Goal: Book appointment/travel/reservation

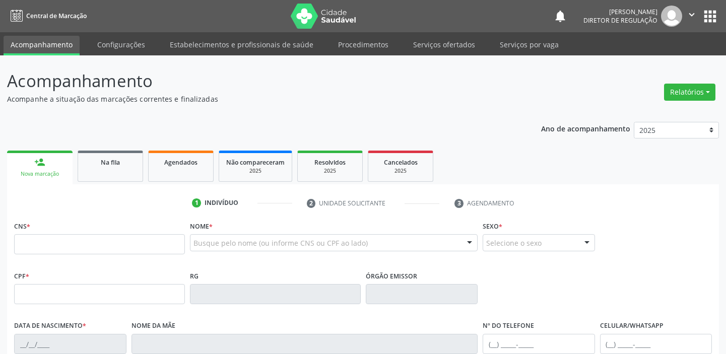
scroll to position [55, 0]
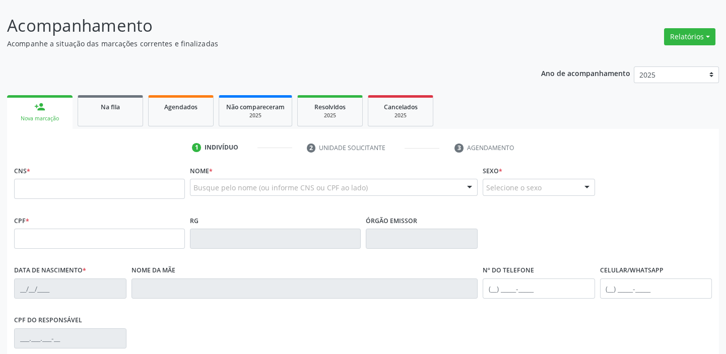
click at [72, 151] on ul "1 Indivíduo 2 Unidade solicitante 3 Agendamento" at bounding box center [363, 148] width 712 height 17
click at [79, 186] on input "text" at bounding box center [99, 189] width 171 height 20
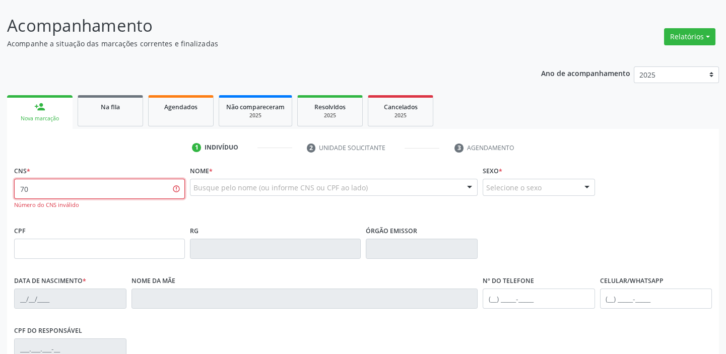
type input "7"
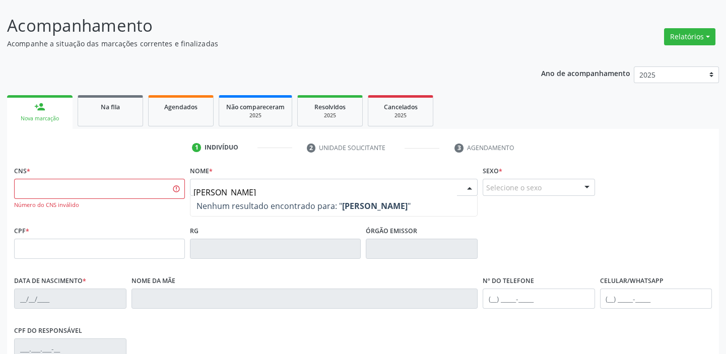
type input "[PERSON_NAME]"
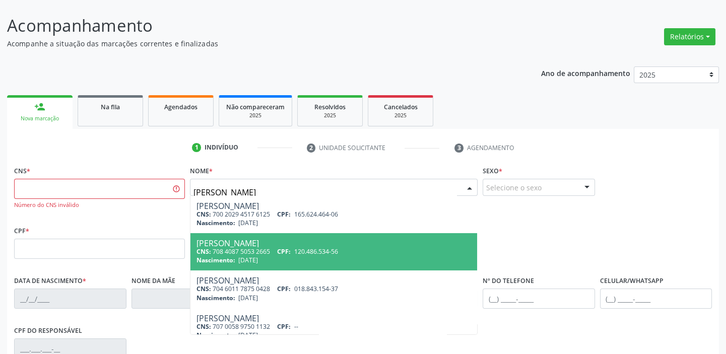
click at [245, 249] on div "CNS: 708 4087 5053 2665 CPF: 120.486.534-56" at bounding box center [334, 251] width 275 height 9
type input "708 4087 5053 2665"
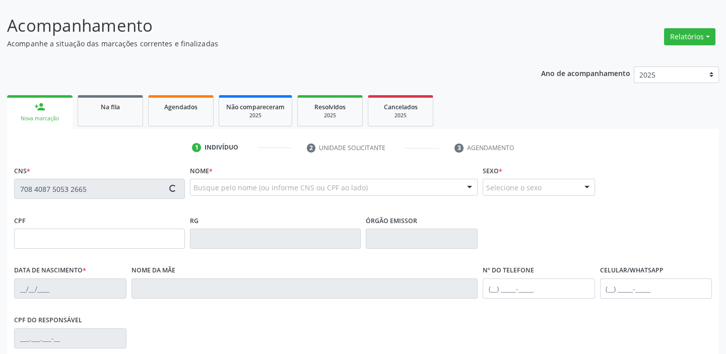
type input "120.486.534-56"
type input "11/04/2007"
type input "Lucimar da Silva Nunes"
type input "(87) 98823-2487"
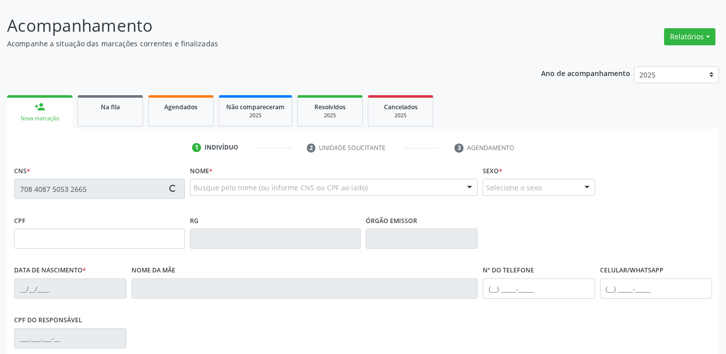
type input "048.410.024-64"
type input "S/N"
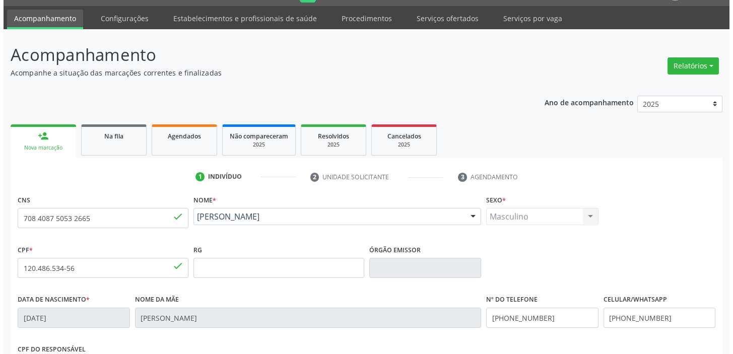
scroll to position [0, 0]
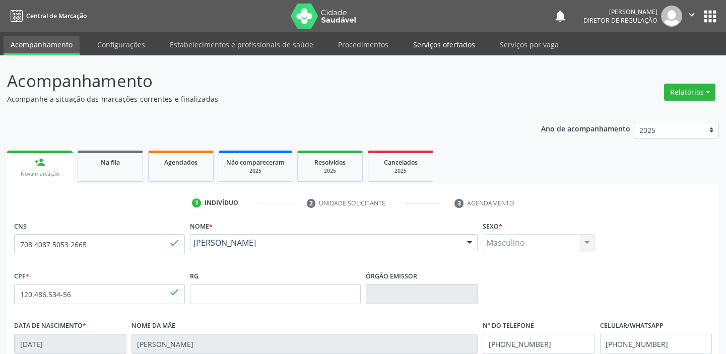
click at [428, 46] on link "Serviços ofertados" at bounding box center [444, 45] width 76 height 18
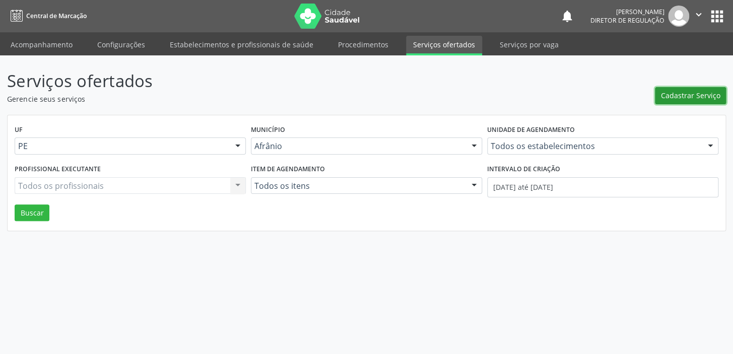
click at [694, 99] on span "Cadastrar Serviço" at bounding box center [690, 95] width 59 height 11
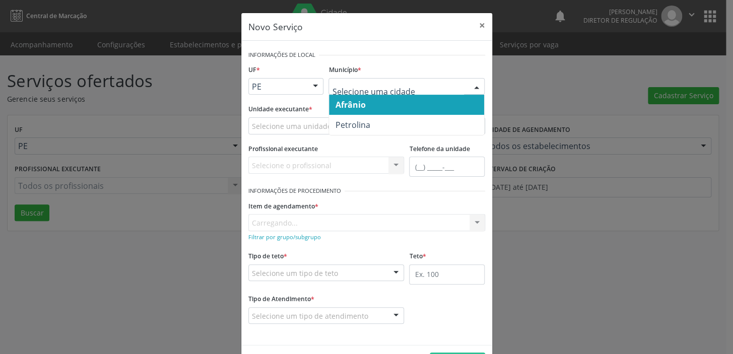
click at [337, 102] on span "Afrânio" at bounding box center [350, 104] width 30 height 11
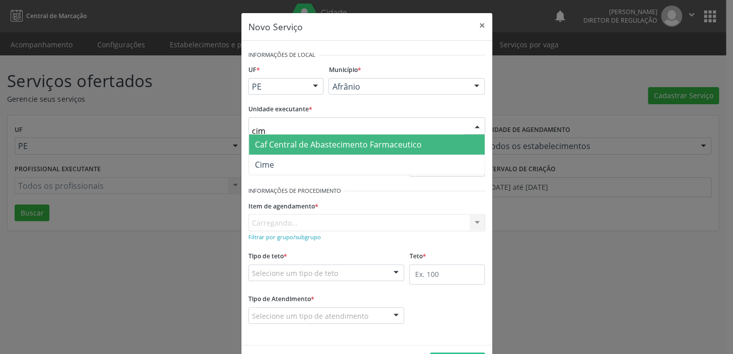
type input "cime"
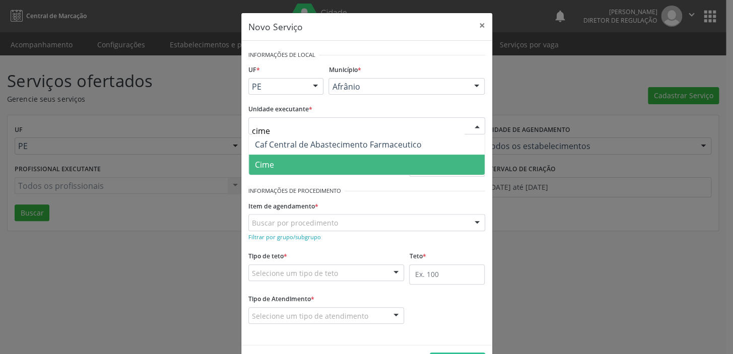
click at [288, 168] on span "Cime" at bounding box center [367, 165] width 236 height 20
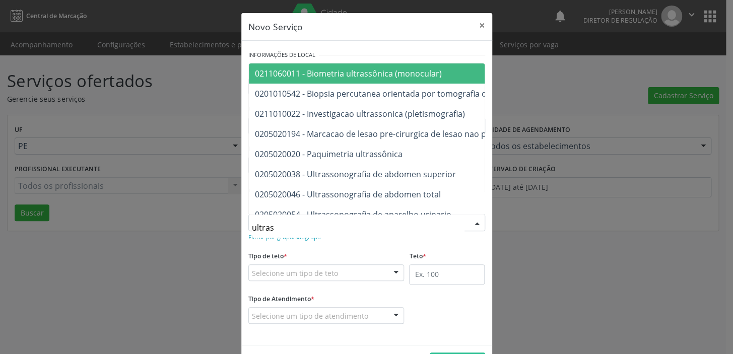
type input "ultrass"
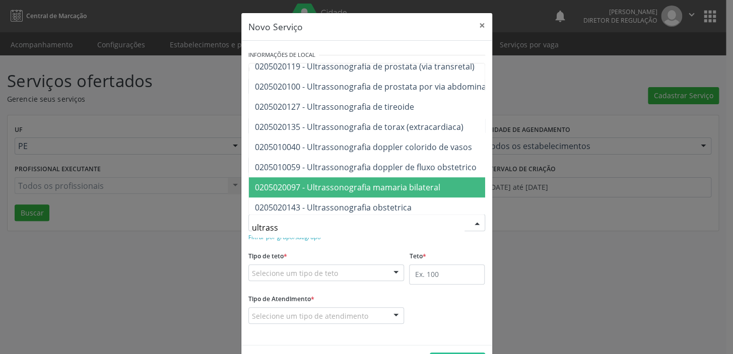
scroll to position [275, 0]
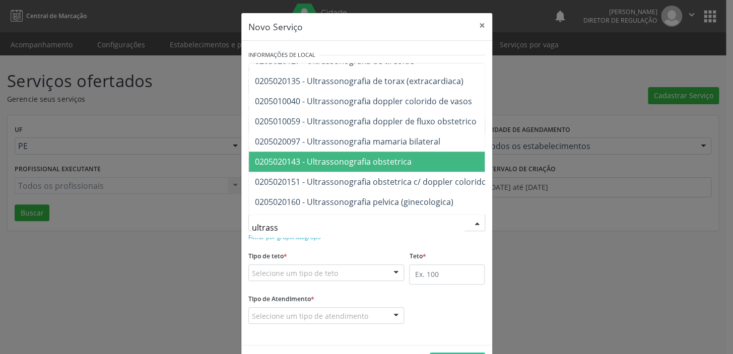
drag, startPoint x: 350, startPoint y: 166, endPoint x: 323, endPoint y: 203, distance: 45.4
click at [350, 166] on span "0205020143 - Ultrassonografia obstetrica" at bounding box center [333, 161] width 157 height 11
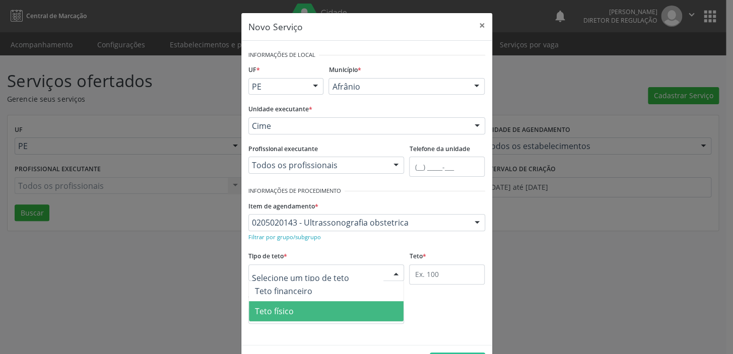
click at [276, 312] on span "Teto físico" at bounding box center [274, 311] width 39 height 11
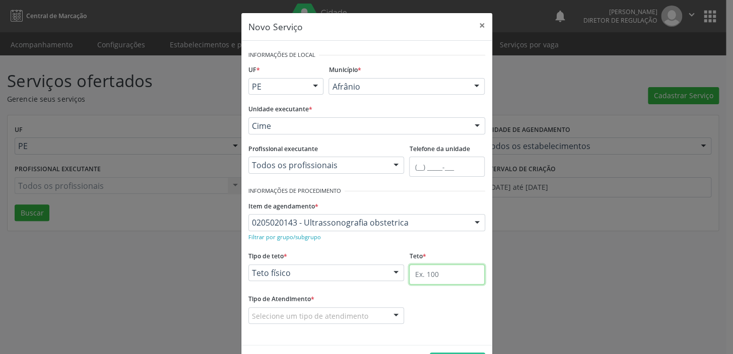
click at [416, 277] on input "text" at bounding box center [447, 275] width 76 height 20
type input "1"
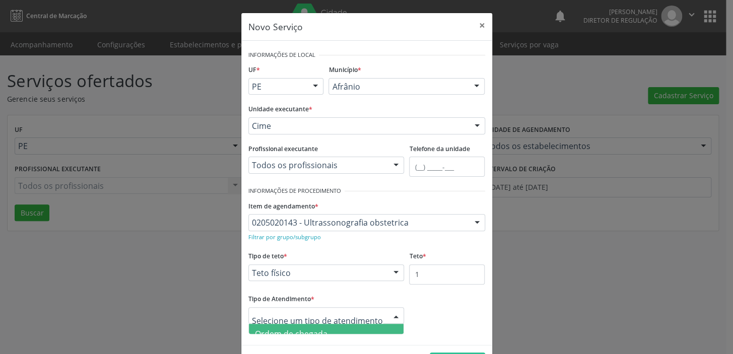
click at [307, 329] on span "Ordem de chegada" at bounding box center [291, 334] width 73 height 11
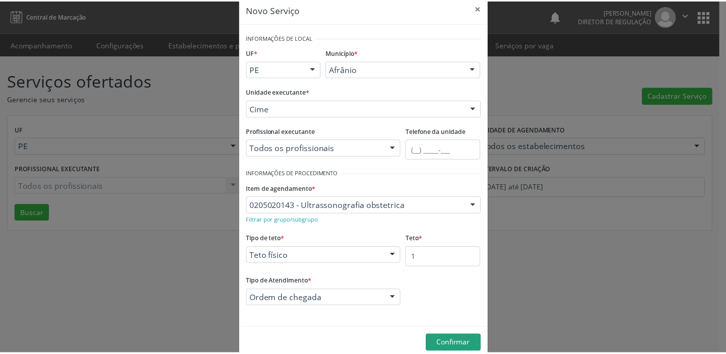
scroll to position [35, 0]
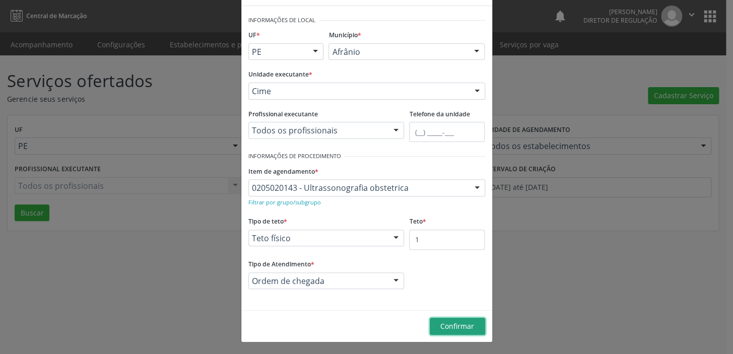
click at [455, 330] on span "Confirmar" at bounding box center [458, 327] width 34 height 10
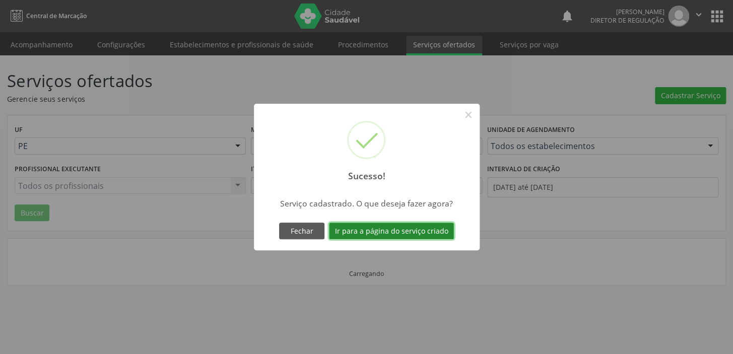
click at [390, 231] on button "Ir para a página do serviço criado" at bounding box center [391, 231] width 125 height 17
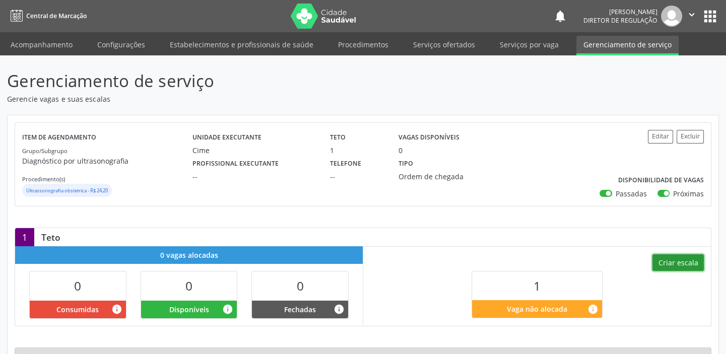
click at [670, 260] on button "Criar escala" at bounding box center [678, 263] width 51 height 17
select select "7"
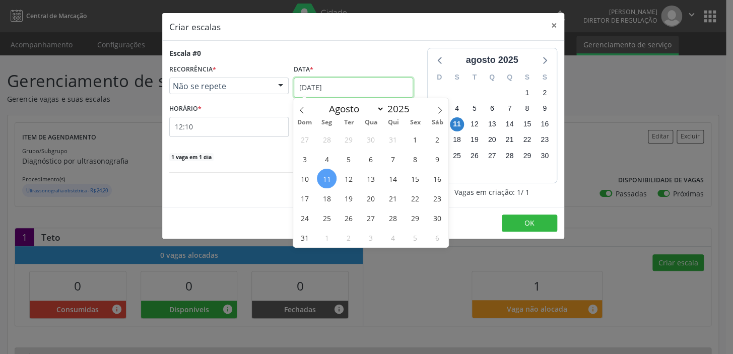
click at [337, 92] on input "[DATE]" at bounding box center [353, 88] width 119 height 20
drag, startPoint x: 395, startPoint y: 182, endPoint x: 334, endPoint y: 166, distance: 63.1
click at [394, 181] on span "14" at bounding box center [394, 179] width 20 height 20
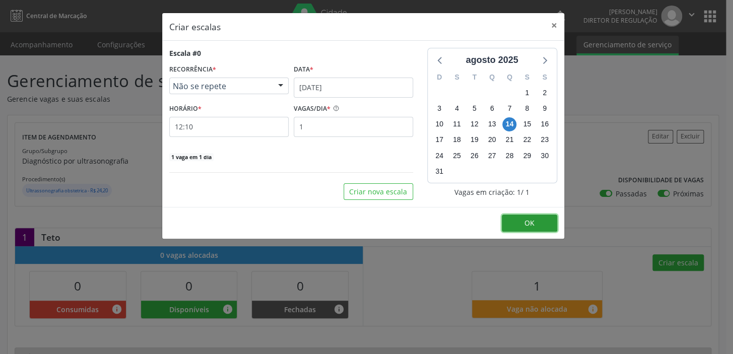
click at [533, 225] on span "OK" at bounding box center [530, 223] width 10 height 10
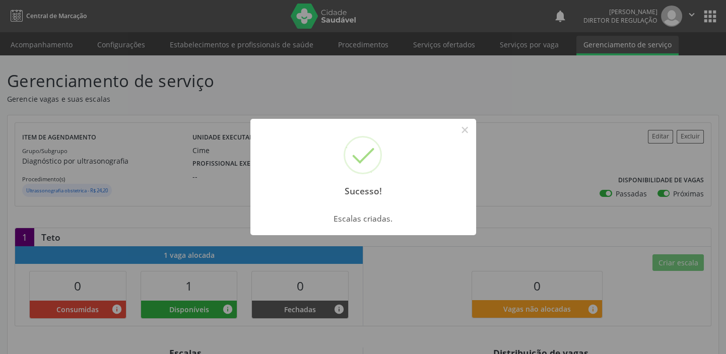
drag, startPoint x: 461, startPoint y: 127, endPoint x: 419, endPoint y: 121, distance: 42.3
click at [461, 128] on button "×" at bounding box center [465, 129] width 17 height 17
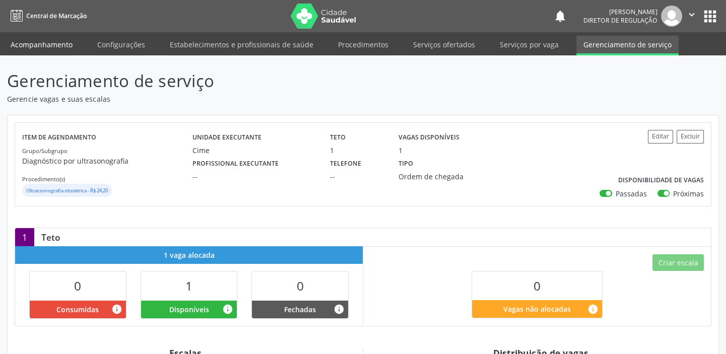
click at [35, 47] on link "Acompanhamento" at bounding box center [42, 45] width 76 height 18
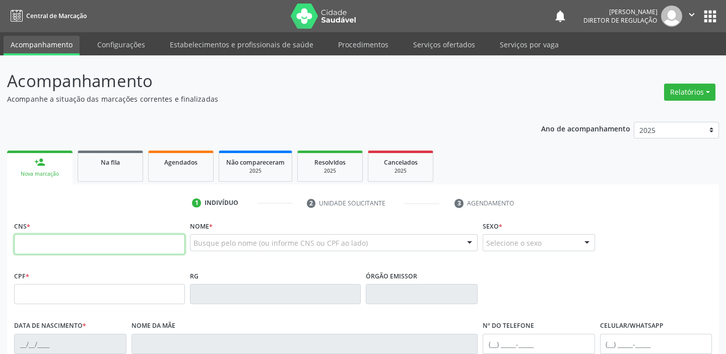
click at [134, 245] on input "text" at bounding box center [99, 244] width 171 height 20
type input "700 0031 0600 7308"
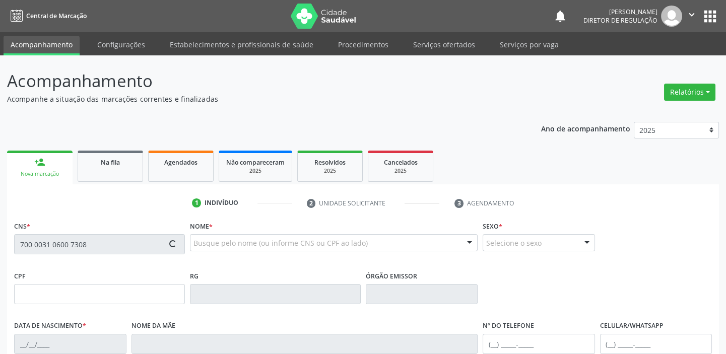
type input "09/05/1993"
type input "S/N"
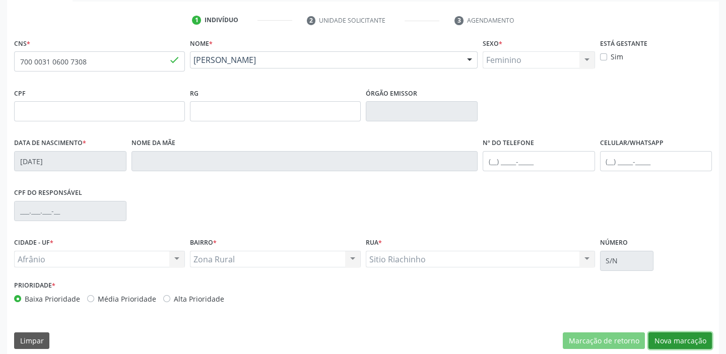
click at [675, 340] on button "Nova marcação" at bounding box center [681, 341] width 64 height 17
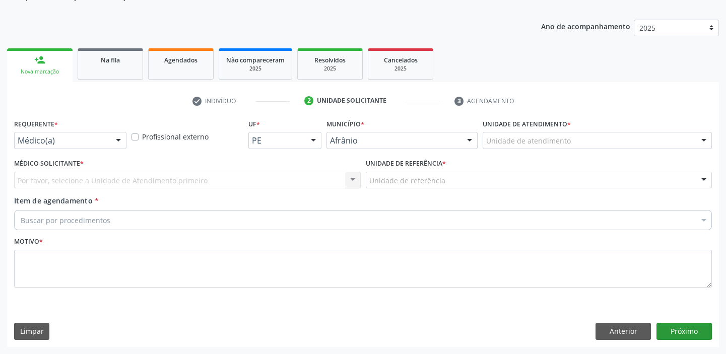
scroll to position [101, 0]
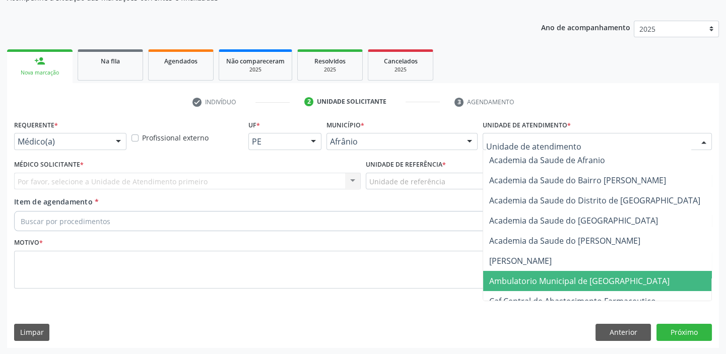
click at [523, 277] on span "Ambulatorio Municipal de [GEOGRAPHIC_DATA]" at bounding box center [579, 281] width 180 height 11
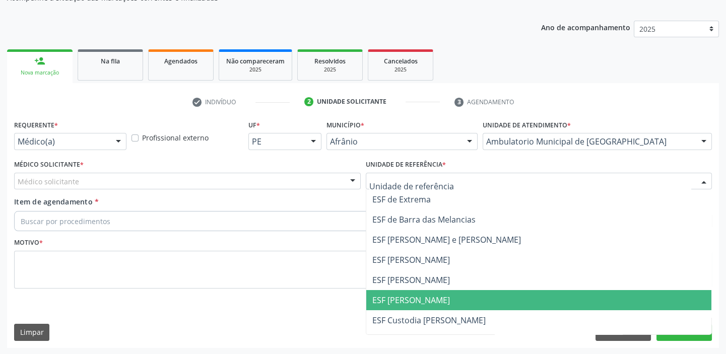
click at [388, 292] on span "ESF [PERSON_NAME]" at bounding box center [539, 300] width 346 height 20
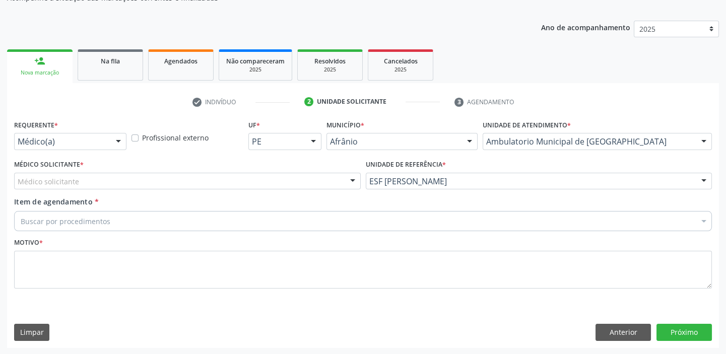
drag, startPoint x: 96, startPoint y: 181, endPoint x: 96, endPoint y: 188, distance: 7.1
click at [96, 182] on div "Médico solicitante" at bounding box center [187, 181] width 347 height 17
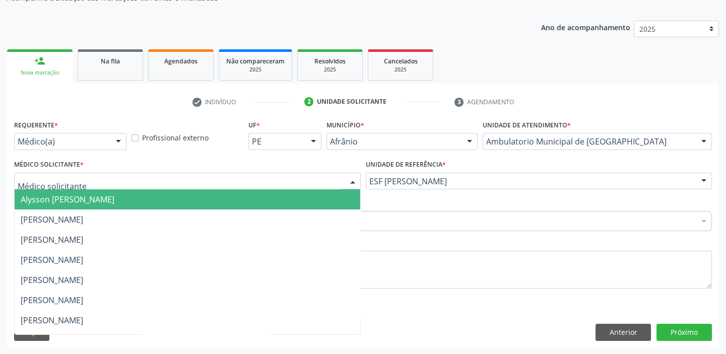
drag, startPoint x: 95, startPoint y: 196, endPoint x: 91, endPoint y: 208, distance: 12.9
click at [96, 198] on span "Alysson Rodrigo Ferreira Cavalcanti" at bounding box center [68, 199] width 94 height 11
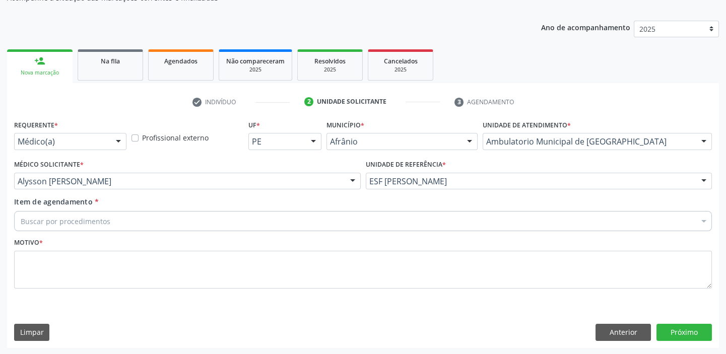
click at [90, 214] on div "Buscar por procedimentos" at bounding box center [363, 221] width 698 height 20
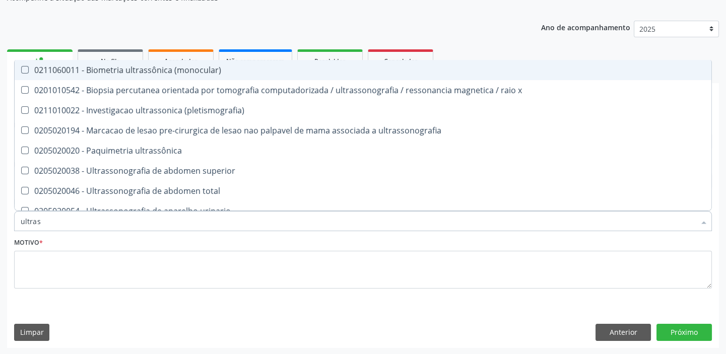
type input "ultrass"
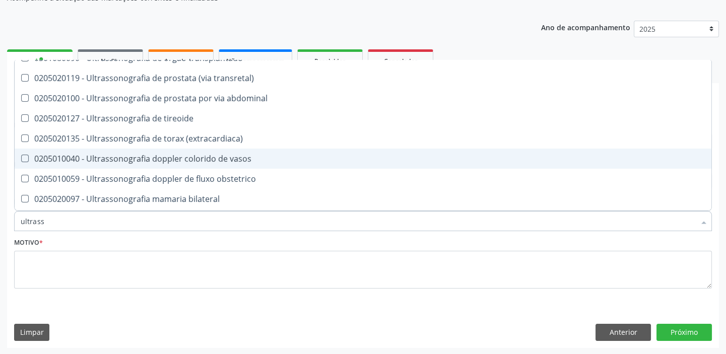
scroll to position [229, 0]
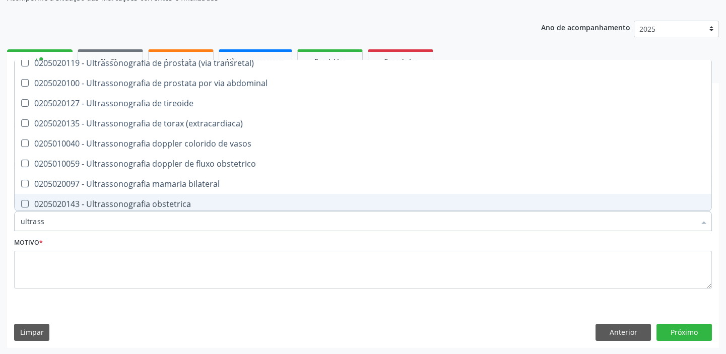
click at [148, 201] on div "0205020143 - Ultrassonografia obstetrica" at bounding box center [363, 204] width 685 height 8
checkbox obstetrica "true"
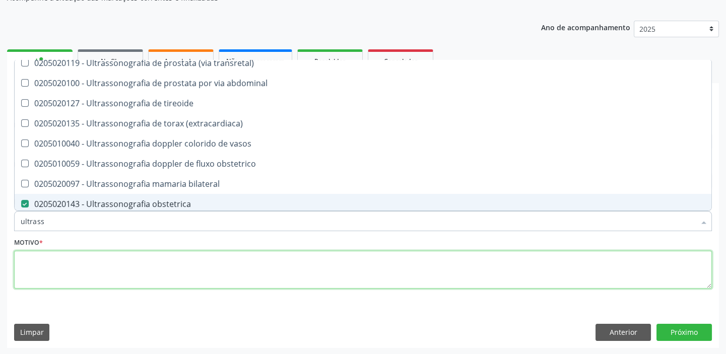
click at [98, 267] on textarea at bounding box center [363, 270] width 698 height 38
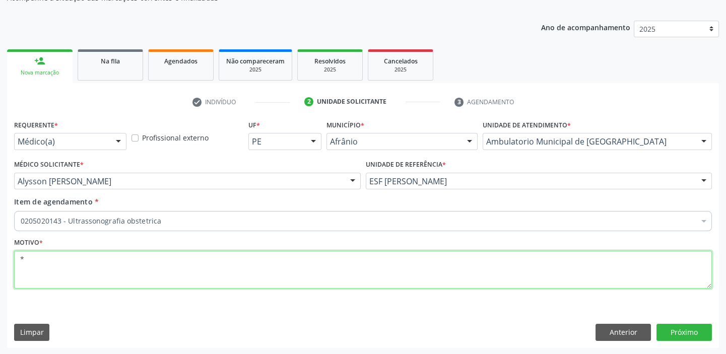
scroll to position [0, 0]
type textarea "*"
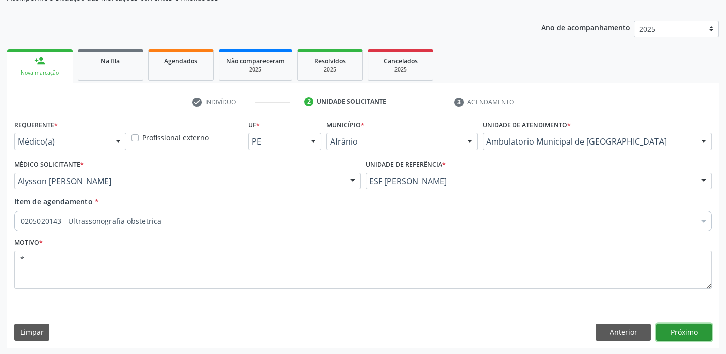
click at [671, 335] on button "Próximo" at bounding box center [684, 332] width 55 height 17
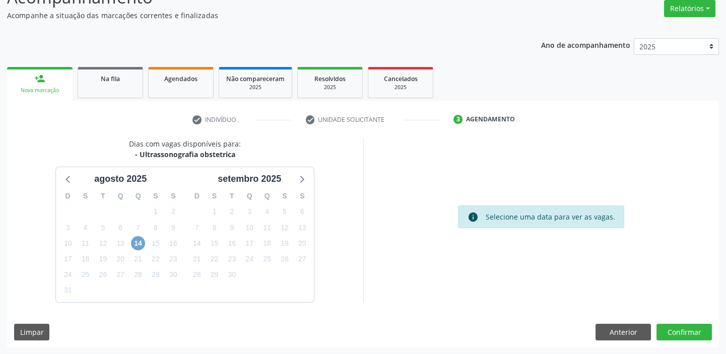
click at [142, 241] on span "14" at bounding box center [138, 243] width 14 height 14
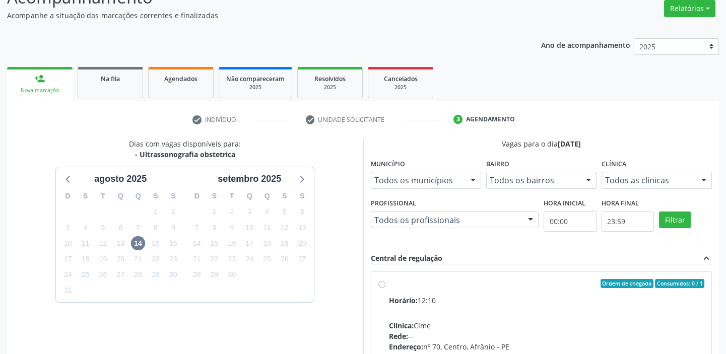
click at [441, 293] on label "Ordem de chegada Consumidos: 0 / 1 Horário: 12:10 Clínica: Cime Rede: -- Endere…" at bounding box center [547, 356] width 316 height 155
click at [386, 288] on input "Ordem de chegada Consumidos: 0 / 1 Horário: 12:10 Clínica: Cime Rede: -- Endere…" at bounding box center [382, 283] width 7 height 9
radio input "true"
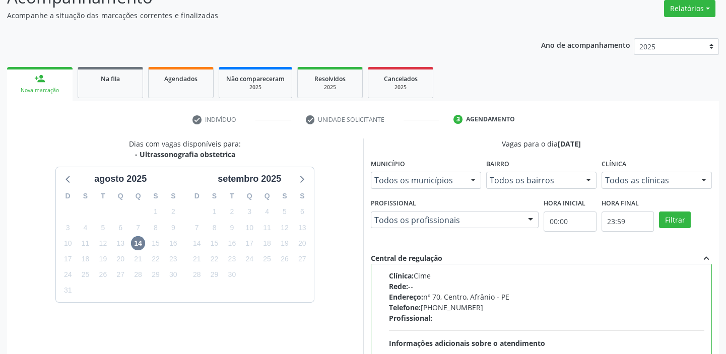
scroll to position [247, 0]
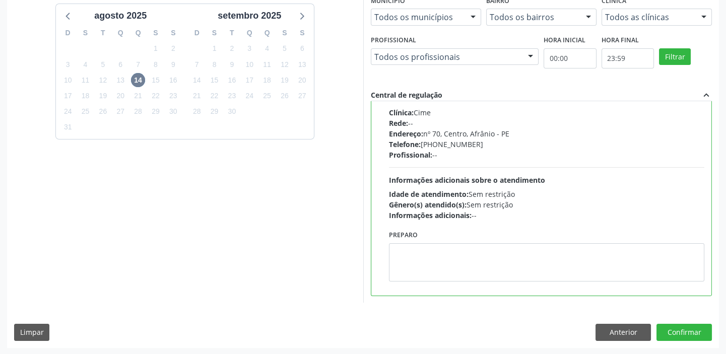
click at [476, 228] on div "Preparo" at bounding box center [547, 255] width 316 height 54
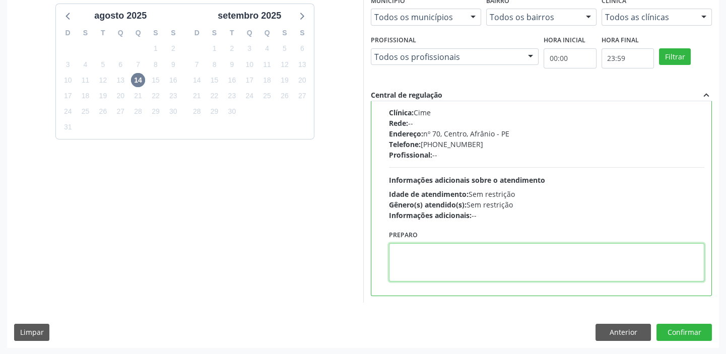
drag, startPoint x: 486, startPoint y: 253, endPoint x: 513, endPoint y: 257, distance: 26.5
click at [488, 253] on textarea at bounding box center [547, 262] width 316 height 38
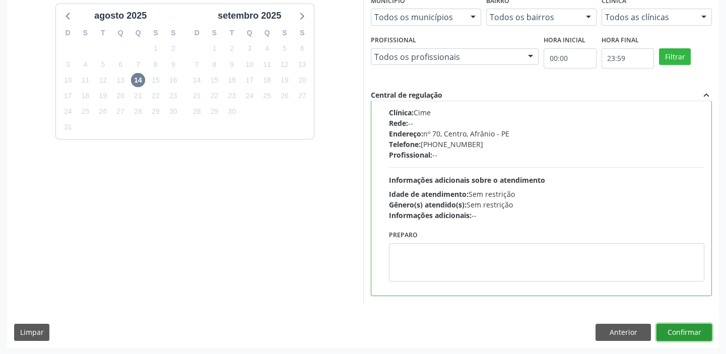
click at [672, 325] on button "Confirmar" at bounding box center [684, 332] width 55 height 17
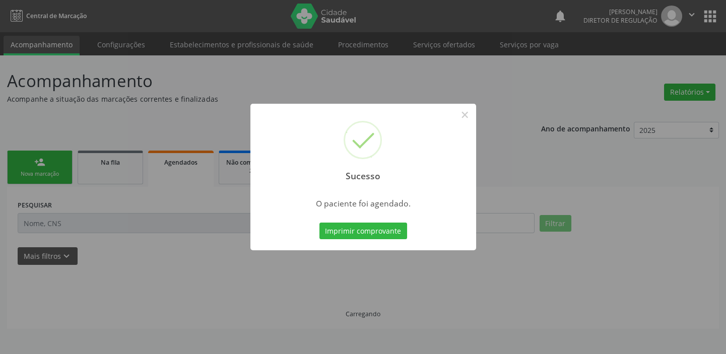
scroll to position [0, 0]
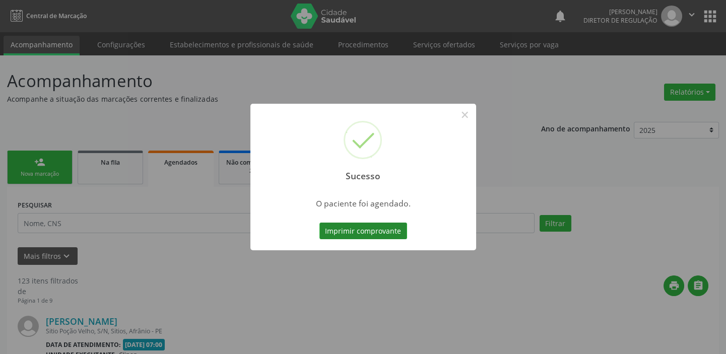
click at [354, 231] on button "Imprimir comprovante" at bounding box center [364, 231] width 88 height 17
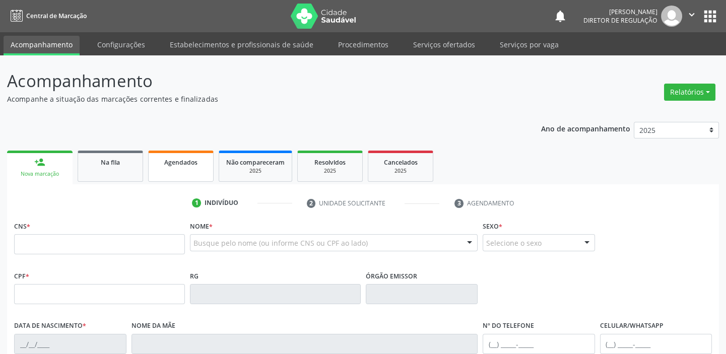
click at [181, 171] on link "Agendados" at bounding box center [181, 166] width 66 height 31
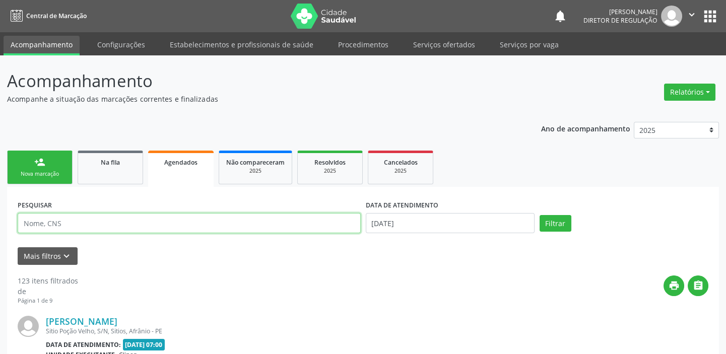
click at [92, 224] on input "text" at bounding box center [189, 223] width 343 height 20
type input "[PERSON_NAME]"
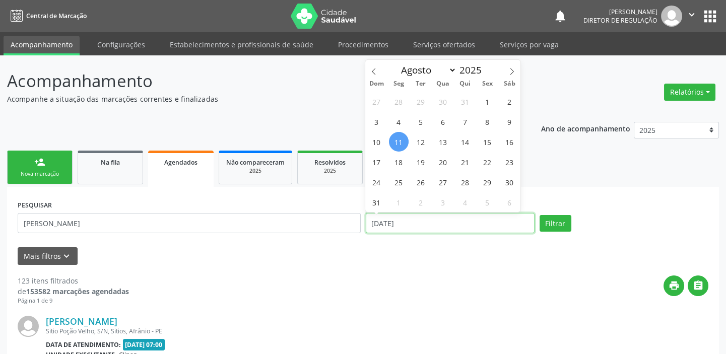
click at [383, 224] on input "[DATE]" at bounding box center [450, 223] width 169 height 20
click at [555, 222] on button "Filtrar" at bounding box center [556, 223] width 32 height 17
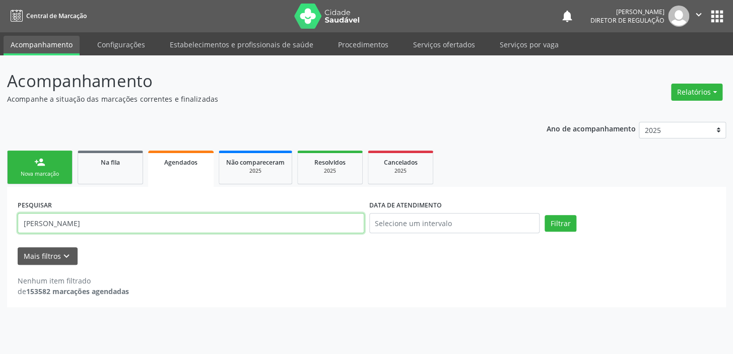
click at [37, 224] on input "[PERSON_NAME]" at bounding box center [191, 223] width 347 height 20
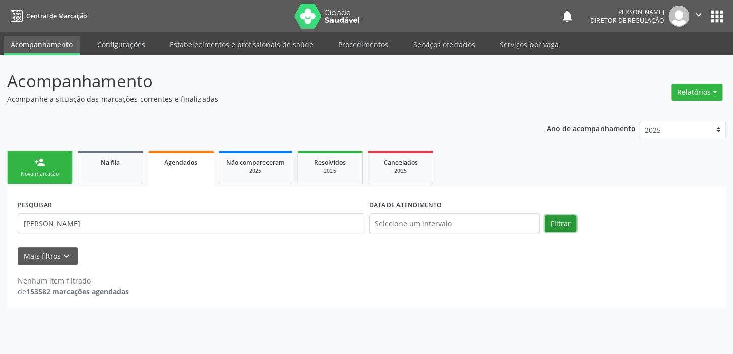
click at [561, 227] on button "Filtrar" at bounding box center [561, 223] width 32 height 17
click at [564, 221] on button "Filtrar" at bounding box center [561, 223] width 32 height 17
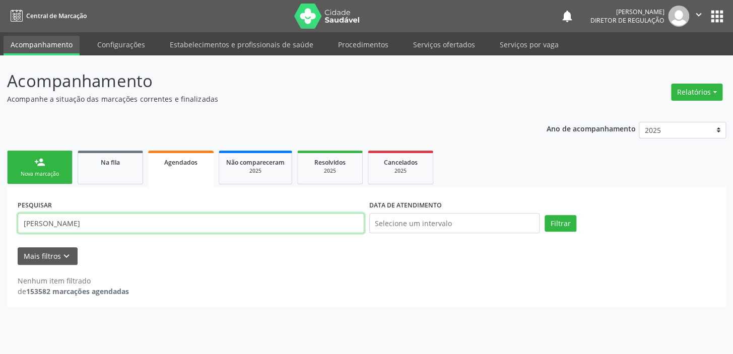
drag, startPoint x: 33, startPoint y: 224, endPoint x: 30, endPoint y: 228, distance: 5.7
click at [34, 224] on input "[PERSON_NAME]" at bounding box center [191, 223] width 347 height 20
type input "[PERSON_NAME]"
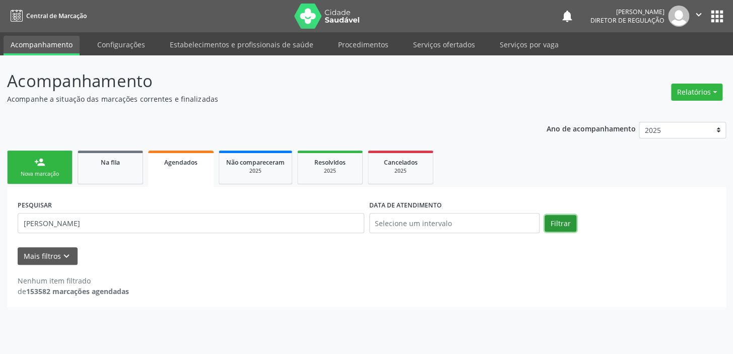
click at [556, 224] on button "Filtrar" at bounding box center [561, 223] width 32 height 17
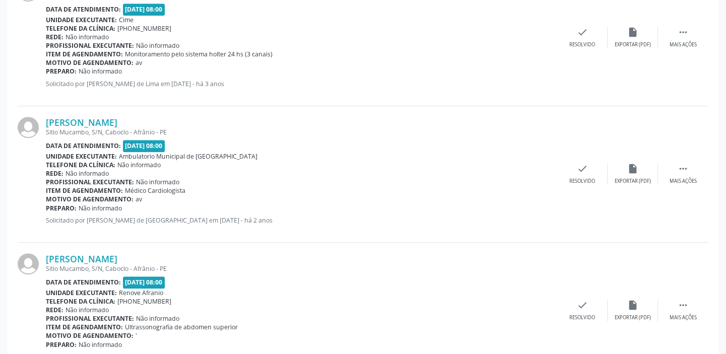
scroll to position [1094, 0]
